Goal: Check status: Check status

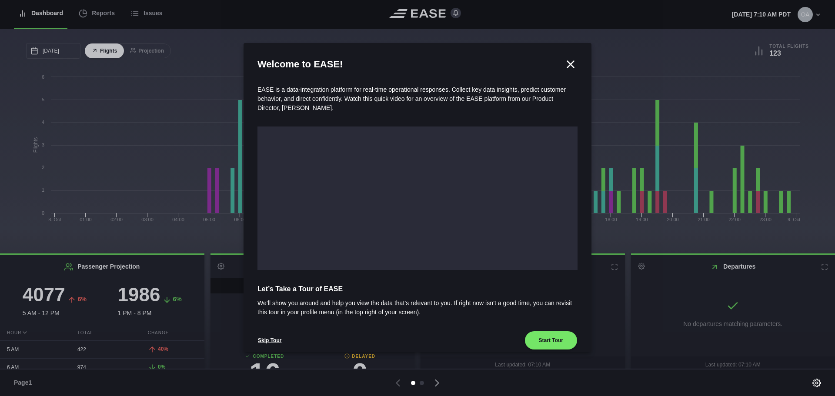
click at [566, 61] on icon at bounding box center [570, 64] width 13 height 13
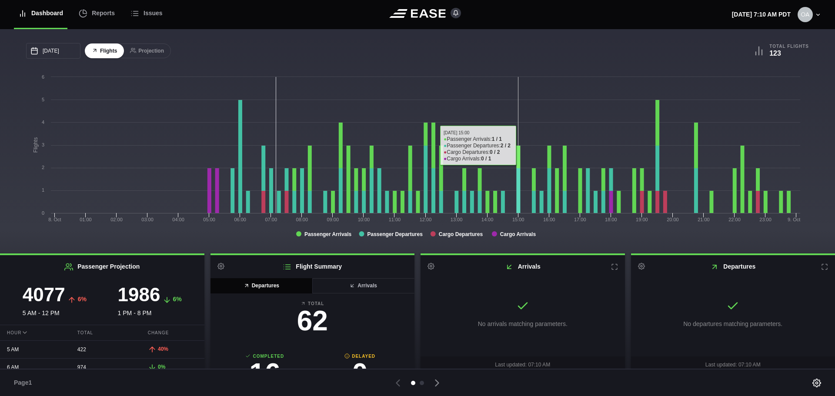
scroll to position [5, 0]
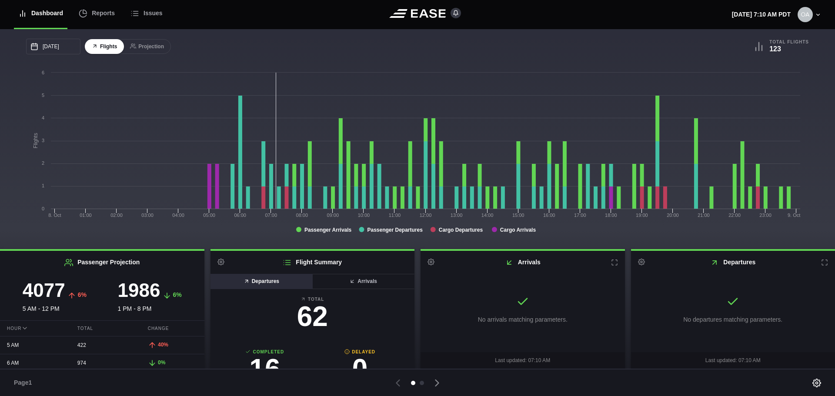
click at [265, 286] on button "Departures" at bounding box center [261, 281] width 103 height 15
click at [264, 281] on button "Departures" at bounding box center [261, 281] width 103 height 15
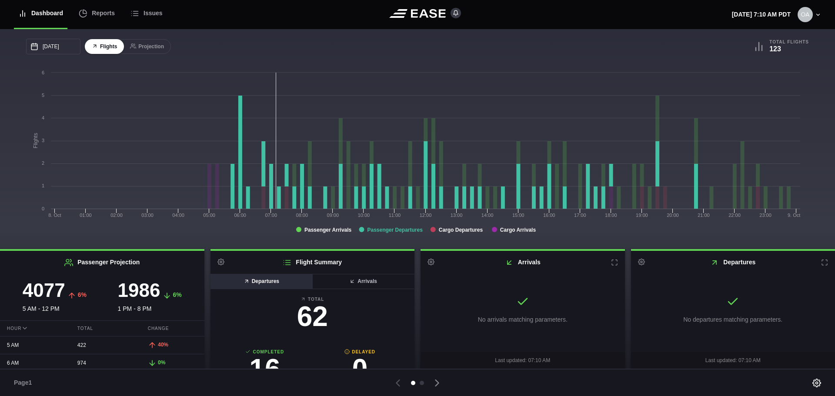
click at [396, 229] on tspan "Passenger Departures" at bounding box center [395, 230] width 56 height 6
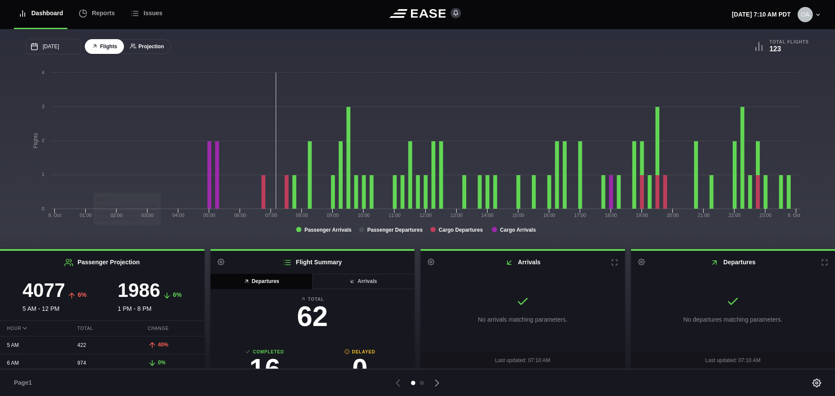
click at [148, 47] on button "Projection" at bounding box center [147, 46] width 48 height 15
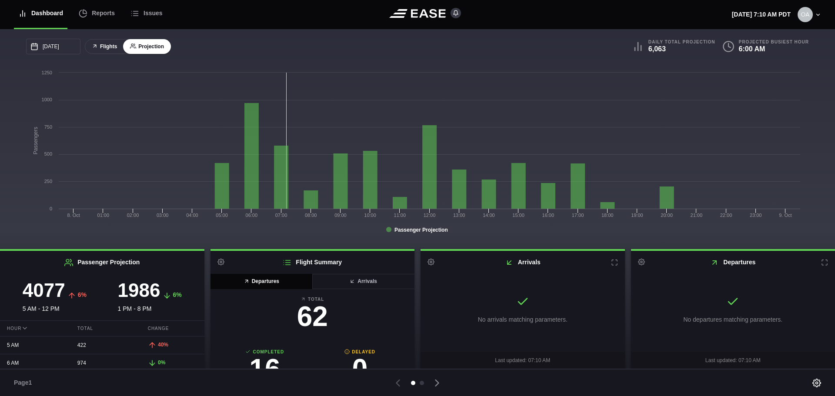
click at [107, 44] on button "Flights" at bounding box center [104, 46] width 39 height 15
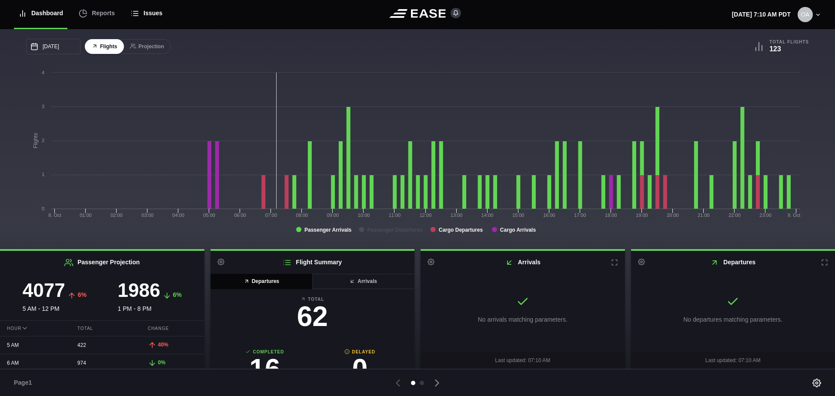
click at [132, 11] on icon at bounding box center [134, 13] width 9 height 9
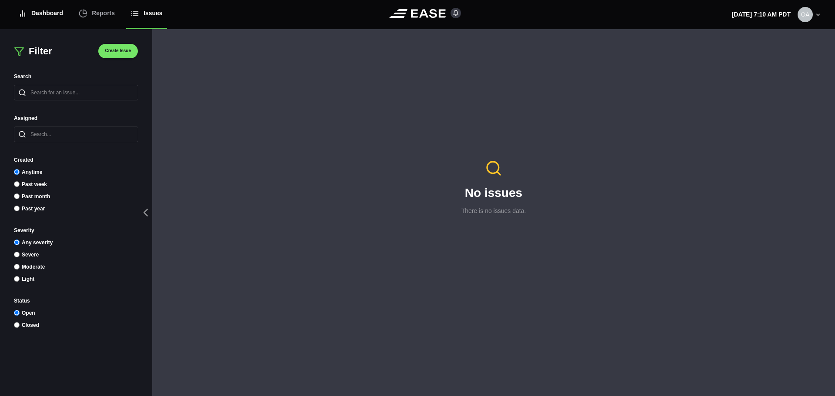
click at [37, 14] on div "Dashboard" at bounding box center [40, 13] width 45 height 29
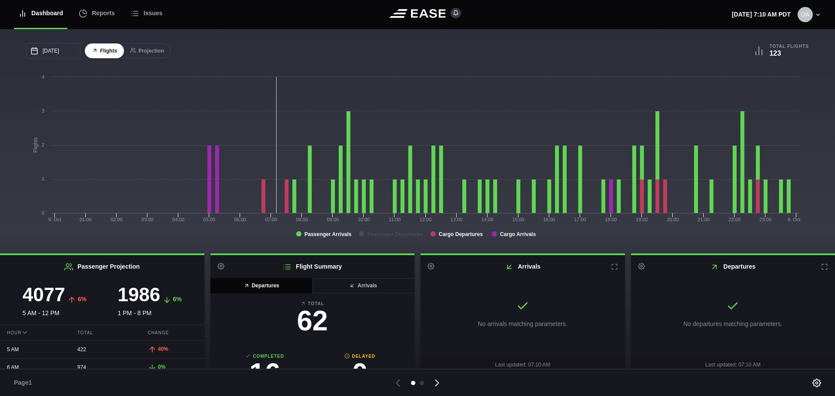
click at [434, 384] on icon at bounding box center [437, 383] width 12 height 12
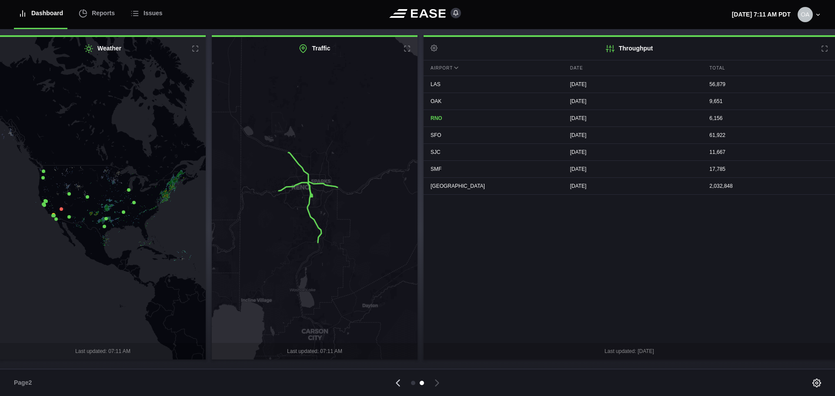
click at [395, 380] on icon at bounding box center [398, 383] width 12 height 12
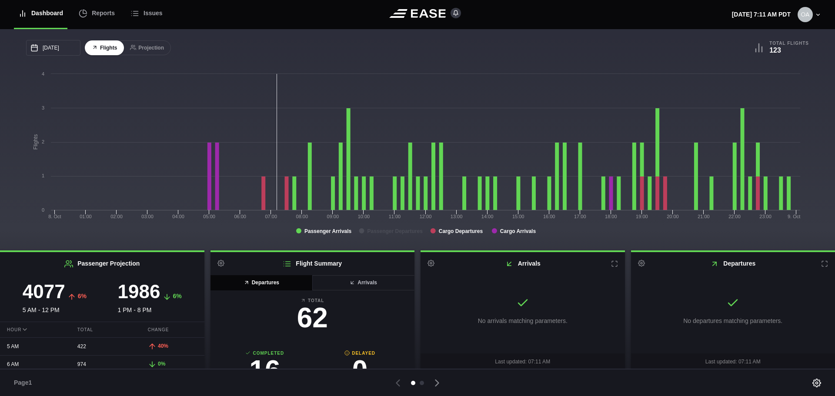
scroll to position [5, 0]
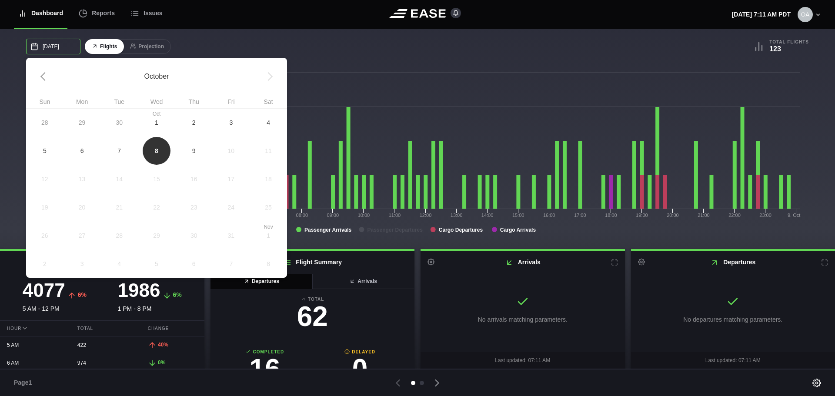
click at [50, 49] on input "[DATE]" at bounding box center [53, 47] width 54 height 16
click at [340, 47] on div "[DATE] October Sun Mon Tue Wed Thu Fri Sat 28 29 [DATE] 1 2 3 4 5 6 7 8 9 10 11…" at bounding box center [221, 47] width 391 height 16
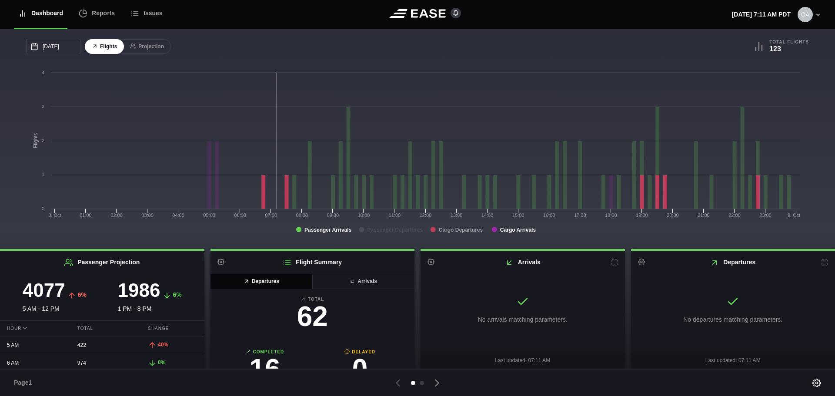
click at [458, 232] on tspan "Cargo Departures" at bounding box center [461, 230] width 44 height 6
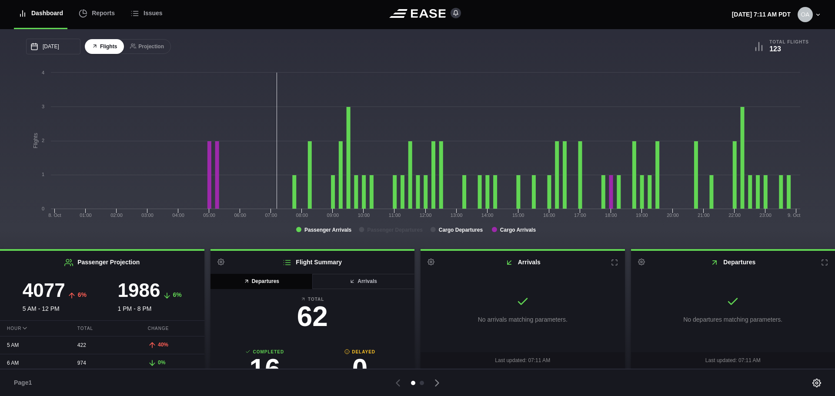
click at [39, 19] on div "Dashboard" at bounding box center [40, 13] width 45 height 29
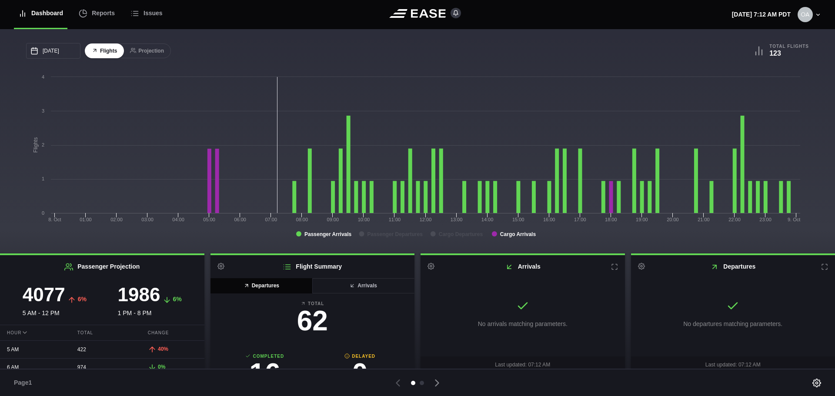
click at [104, 52] on button "Flights" at bounding box center [104, 50] width 39 height 15
click at [774, 47] on b "Total Flights" at bounding box center [789, 46] width 40 height 6
click at [816, 17] on icon at bounding box center [818, 15] width 6 height 6
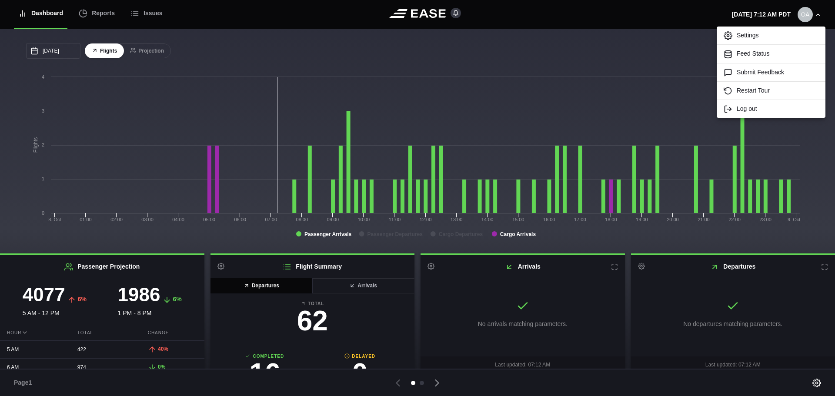
click at [652, 15] on header "Dashboard Reports Issues [DATE] 7:12 AM PDT Settings Feed Status Submit Feedbac…" at bounding box center [417, 14] width 835 height 29
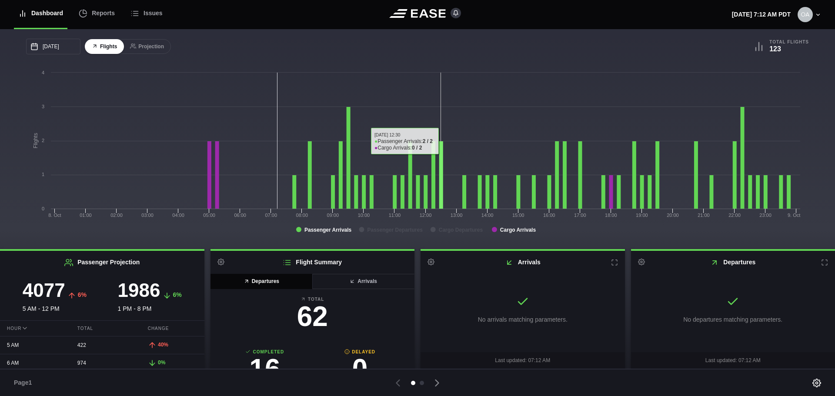
scroll to position [5, 0]
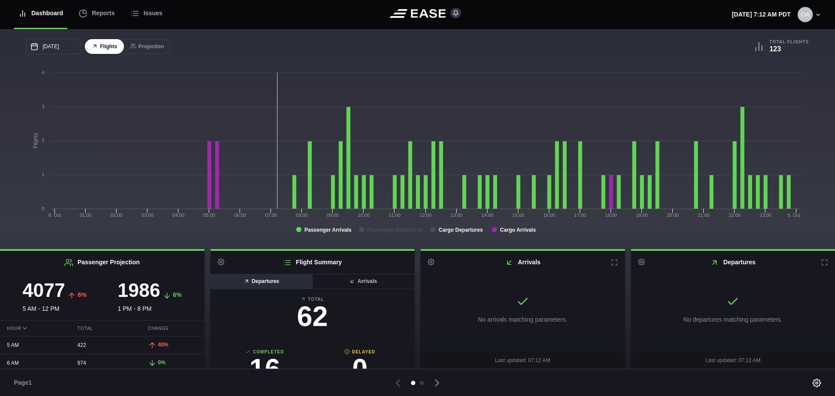
click at [247, 287] on button "Departures" at bounding box center [261, 281] width 103 height 15
click at [247, 282] on button "Departures" at bounding box center [261, 281] width 103 height 15
click at [263, 355] on h3 "16" at bounding box center [264, 369] width 95 height 28
select select "COMPLETED"
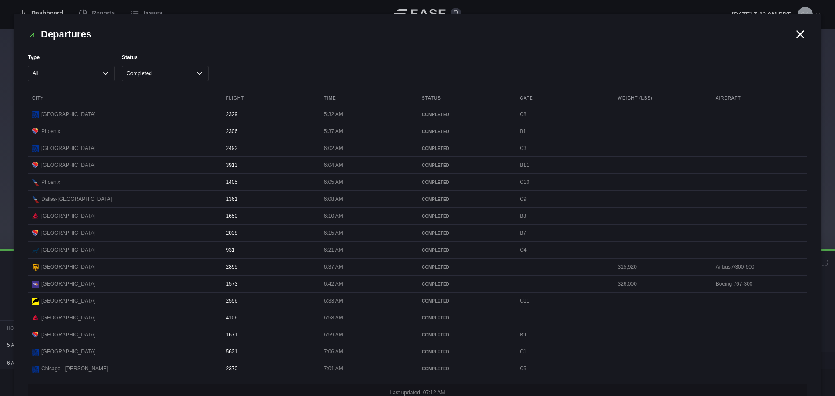
scroll to position [0, 0]
click at [183, 73] on select "All Cancelled Completed Delayed On Time" at bounding box center [165, 75] width 87 height 16
click at [795, 41] on icon at bounding box center [800, 35] width 13 height 13
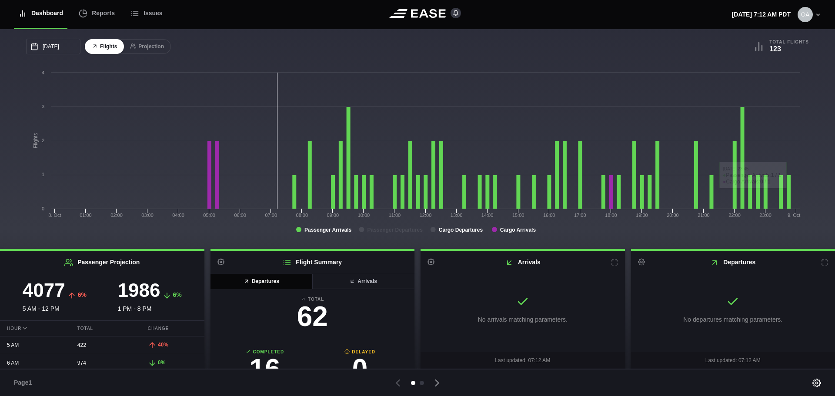
click at [799, 16] on img at bounding box center [804, 14] width 15 height 15
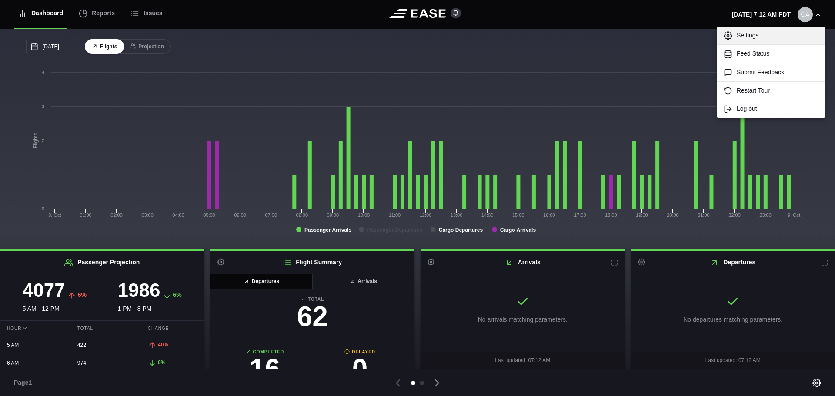
click at [757, 34] on link "Settings" at bounding box center [771, 36] width 109 height 18
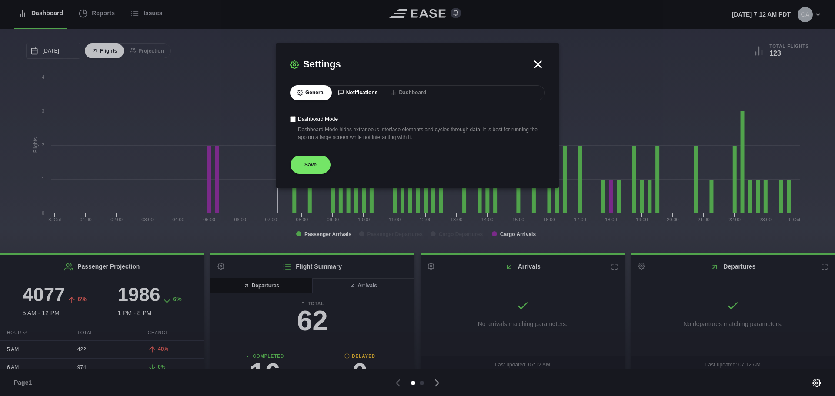
click at [349, 97] on button "Notifications" at bounding box center [358, 92] width 54 height 15
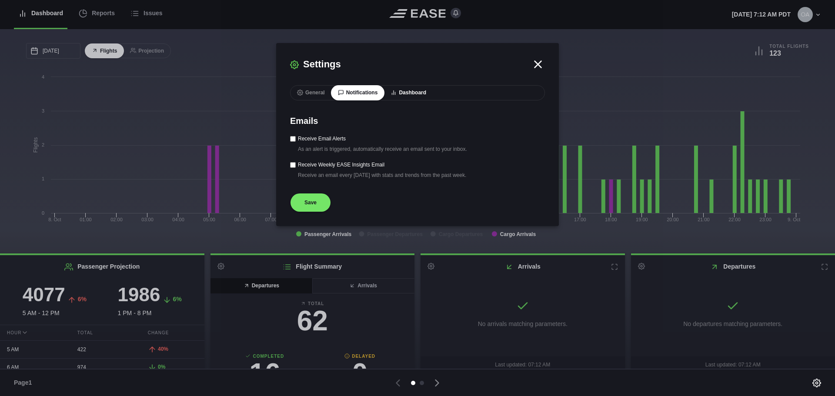
click at [418, 92] on button "Dashboard" at bounding box center [409, 92] width 50 height 15
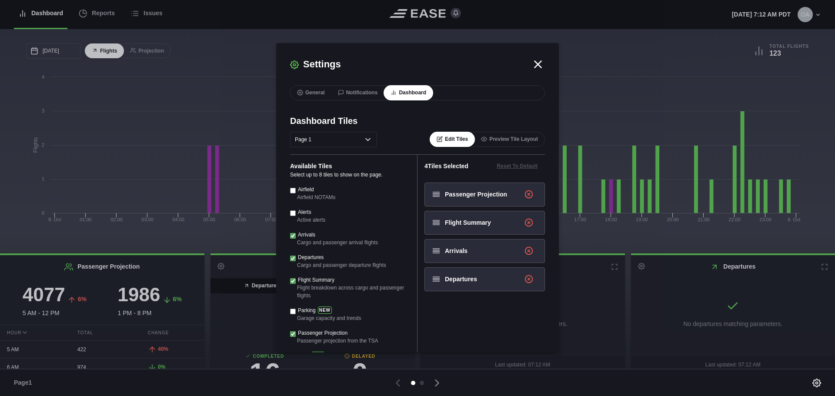
click at [535, 63] on icon at bounding box center [538, 64] width 7 height 7
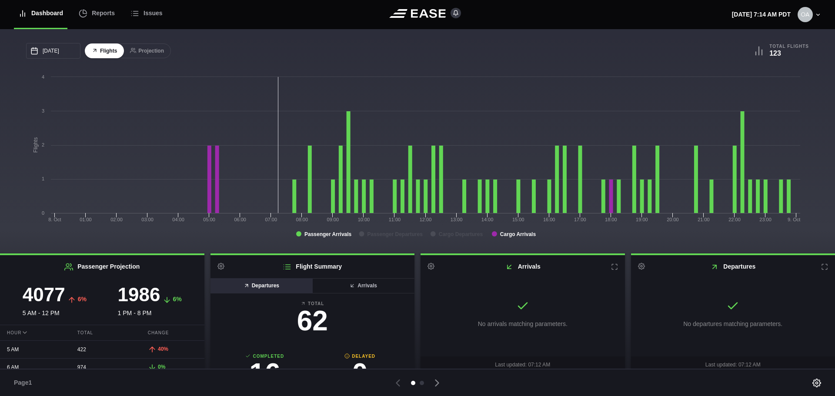
click at [259, 287] on button "Departures" at bounding box center [261, 285] width 103 height 15
click at [257, 288] on button "Departures" at bounding box center [261, 285] width 103 height 15
click at [366, 286] on button "Arrivals" at bounding box center [363, 285] width 103 height 15
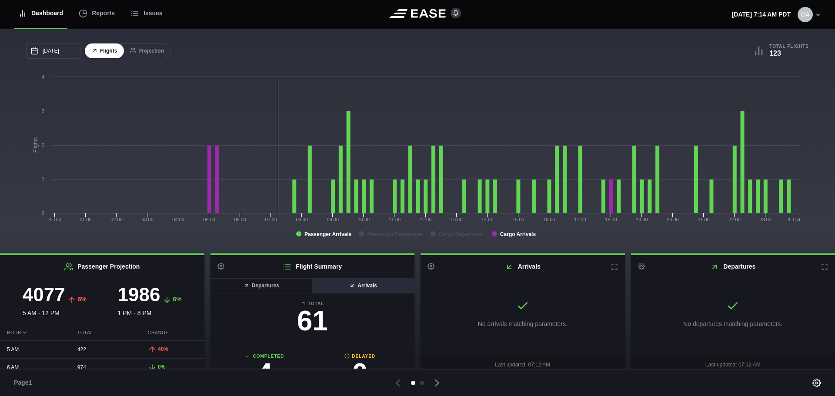
click at [366, 286] on button "Arrivals" at bounding box center [363, 285] width 103 height 15
click at [263, 280] on button "Departures" at bounding box center [261, 285] width 103 height 15
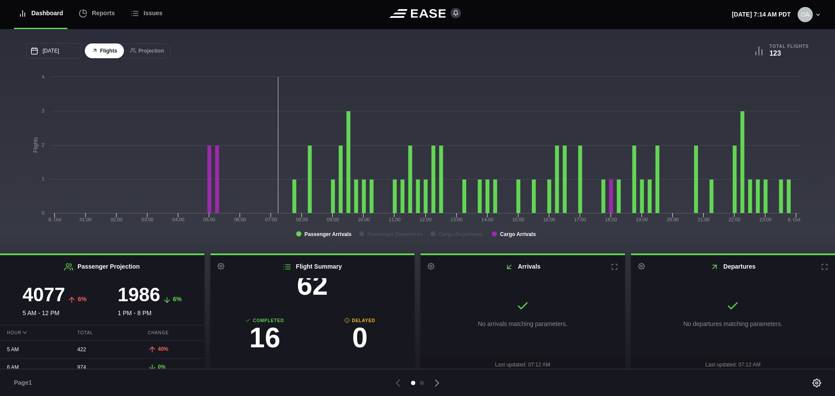
scroll to position [39, 0]
click at [266, 336] on h3 "16" at bounding box center [264, 335] width 95 height 28
select select "COMPLETED"
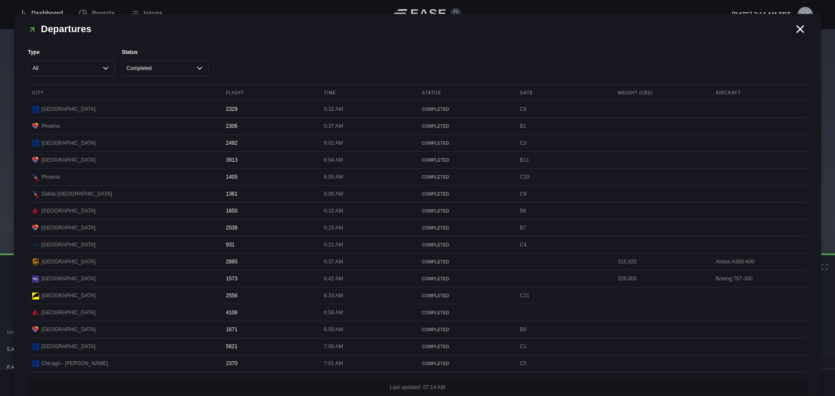
scroll to position [0, 0]
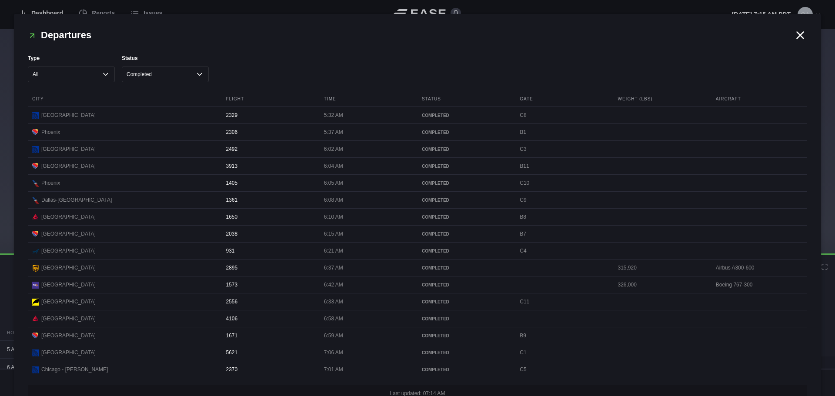
click at [797, 35] on icon at bounding box center [800, 35] width 7 height 7
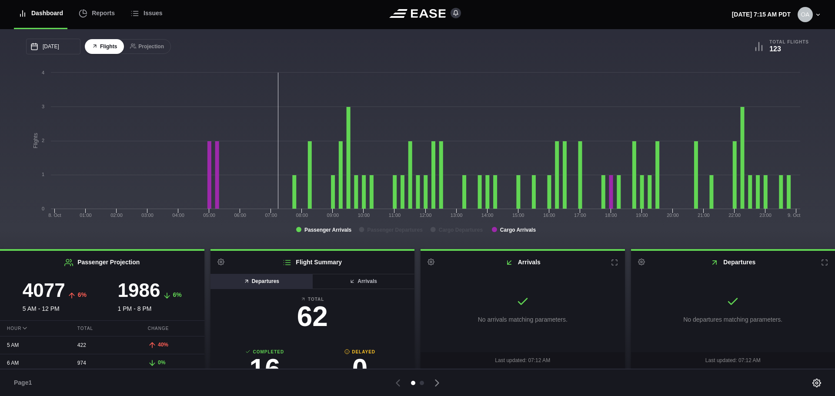
click at [248, 282] on button "Departures" at bounding box center [261, 281] width 103 height 15
click at [269, 358] on h3 "16" at bounding box center [264, 369] width 95 height 28
select select "COMPLETED"
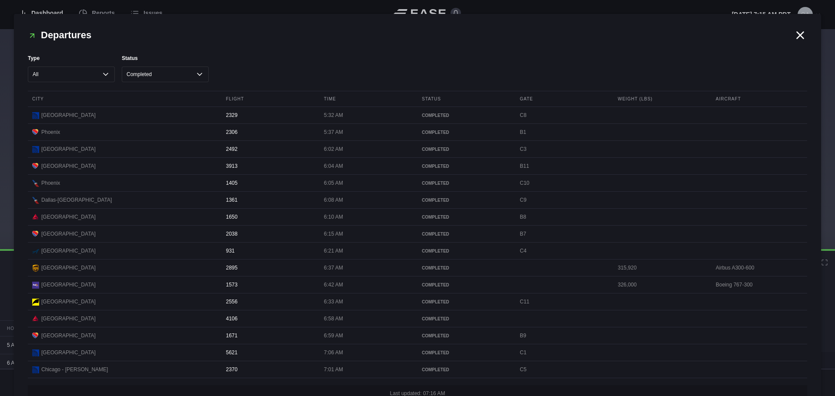
click at [797, 34] on icon at bounding box center [800, 35] width 7 height 7
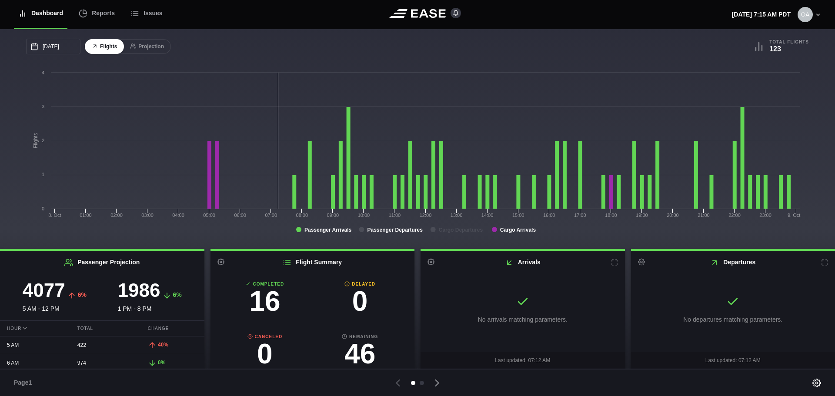
scroll to position [83, 0]
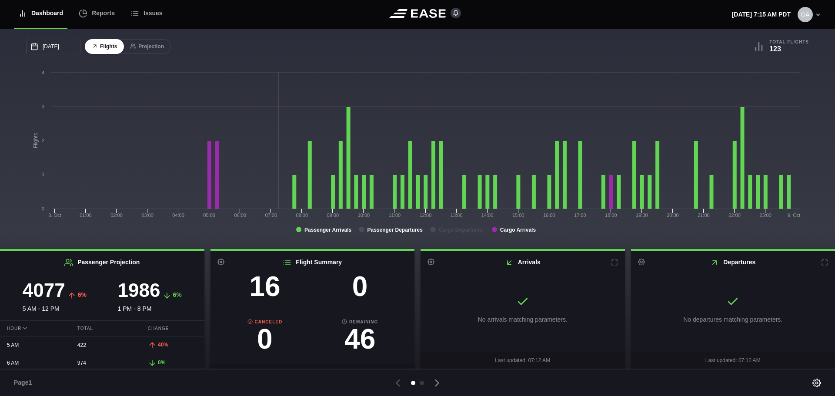
click at [356, 341] on h3 "46" at bounding box center [359, 339] width 95 height 28
select select "ON TIME"
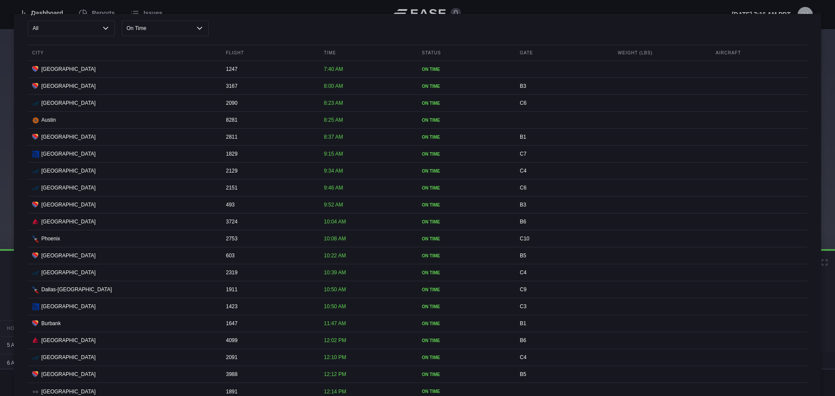
scroll to position [0, 0]
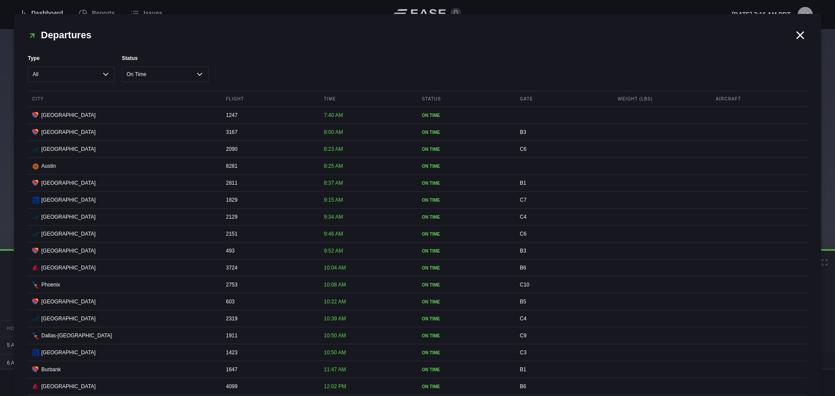
click at [794, 32] on icon at bounding box center [800, 35] width 13 height 13
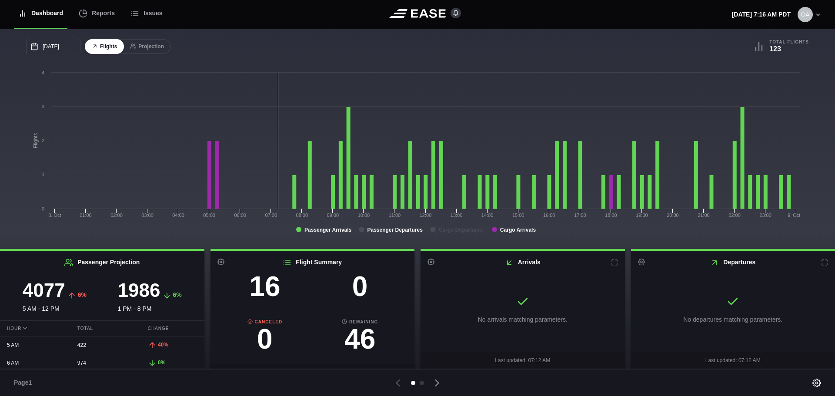
click at [807, 15] on img at bounding box center [804, 14] width 15 height 15
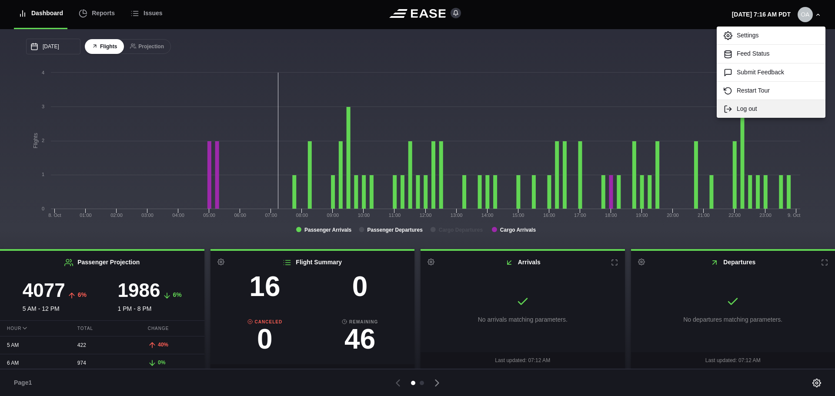
click at [753, 109] on link "Log out" at bounding box center [771, 109] width 109 height 18
